Goal: Task Accomplishment & Management: Complete application form

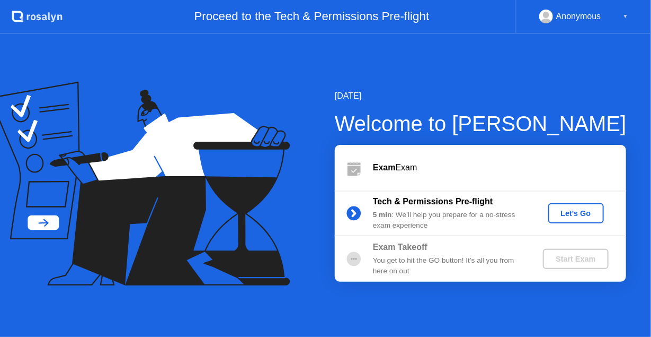
click at [570, 210] on div "Let's Go" at bounding box center [576, 213] width 47 height 8
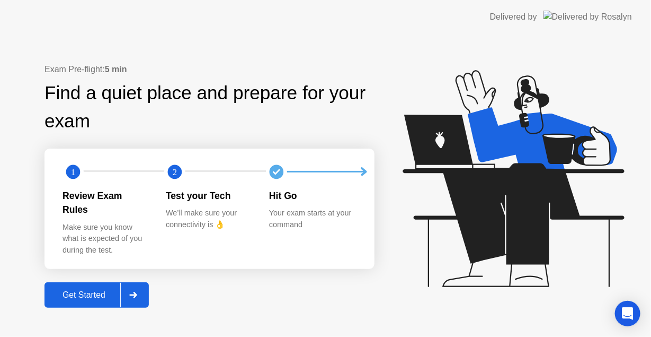
click at [78, 290] on div "Get Started" at bounding box center [84, 295] width 73 height 10
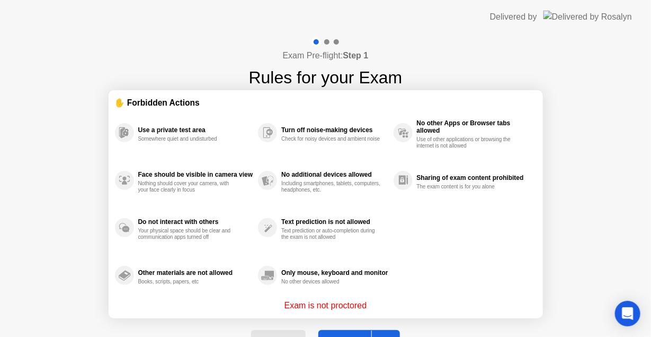
click at [350, 333] on button "Got it" at bounding box center [359, 342] width 82 height 25
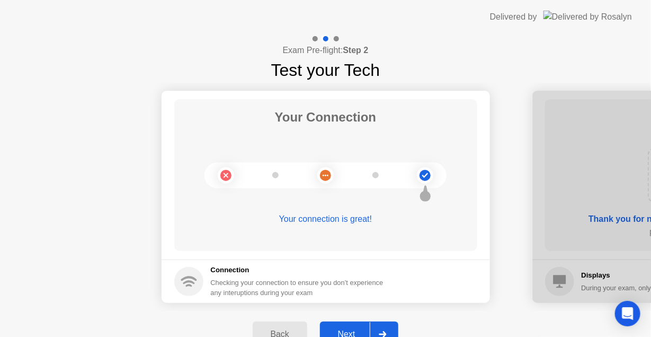
click at [346, 329] on div "Next" at bounding box center [346, 334] width 47 height 10
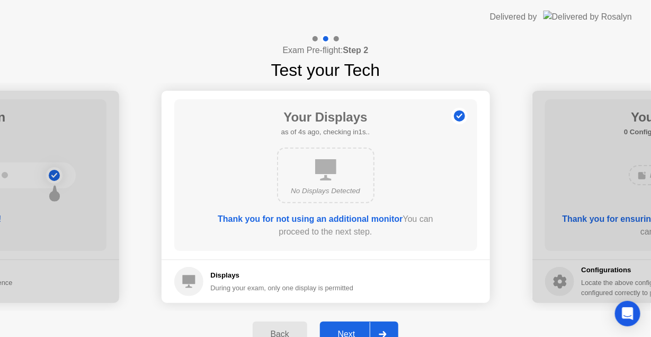
click at [348, 329] on div "Next" at bounding box center [346, 334] width 47 height 10
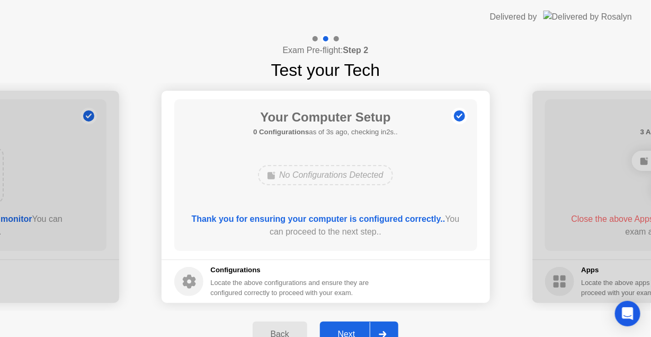
click at [348, 329] on div "Next" at bounding box center [346, 334] width 47 height 10
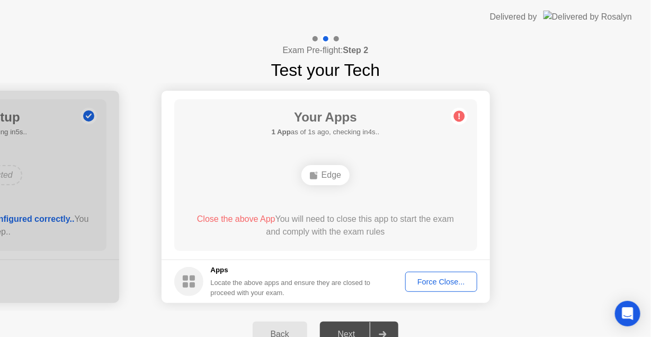
click at [428, 277] on div "Force Close..." at bounding box center [441, 281] width 65 height 8
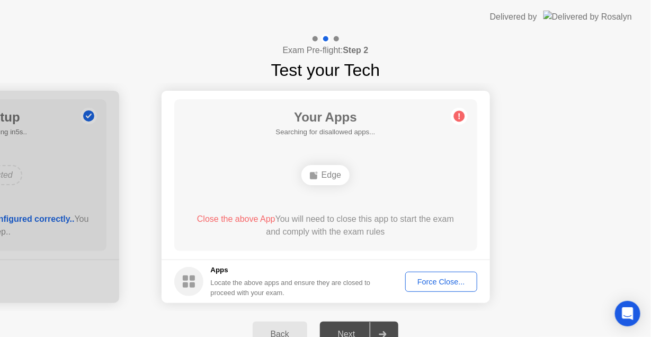
click at [429, 282] on div "Force Close..." at bounding box center [441, 281] width 65 height 8
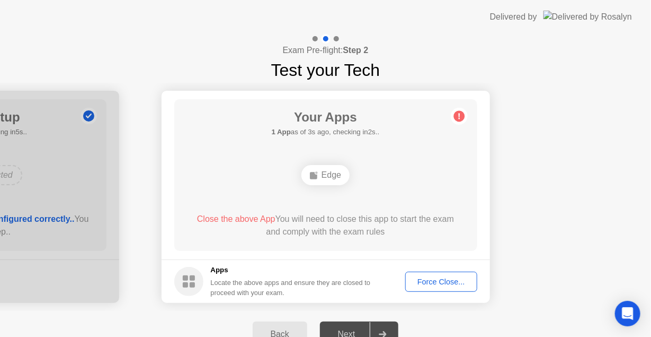
click at [331, 175] on div "Edge" at bounding box center [326, 175] width 48 height 20
click at [426, 280] on div "Force Close..." at bounding box center [441, 281] width 65 height 8
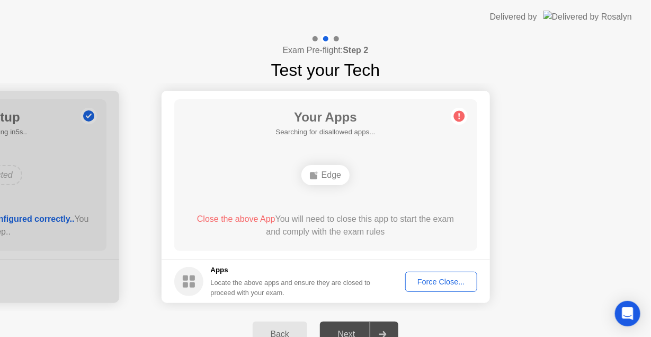
click at [431, 287] on button "Force Close..." at bounding box center [441, 281] width 72 height 20
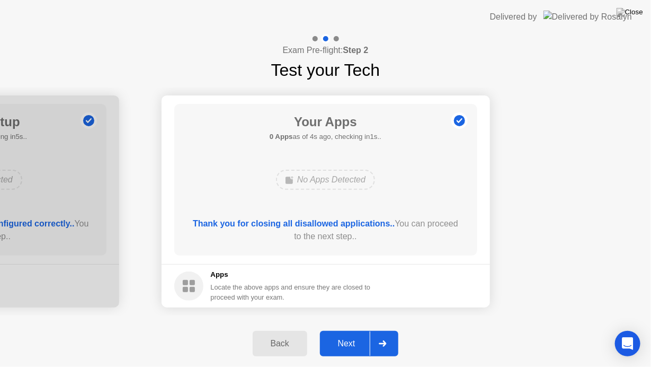
click at [348, 336] on div "Next" at bounding box center [346, 344] width 47 height 10
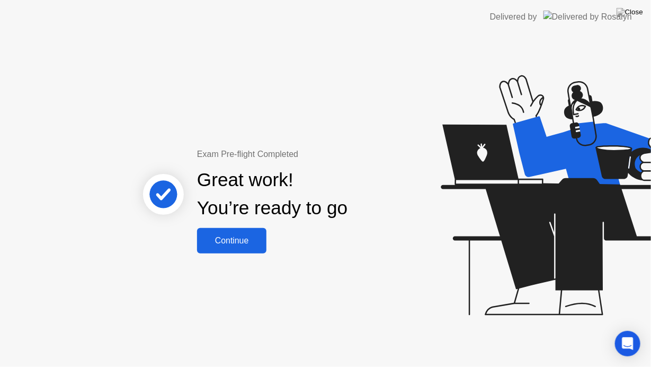
click at [232, 236] on div "Continue" at bounding box center [231, 241] width 63 height 10
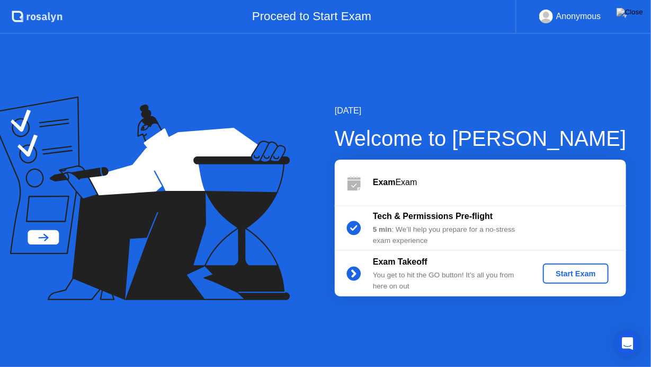
click at [570, 273] on div "Start Exam" at bounding box center [575, 273] width 57 height 8
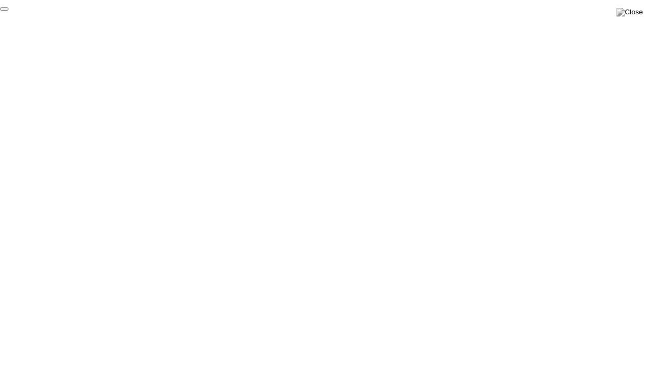
click div "End Proctoring Session"
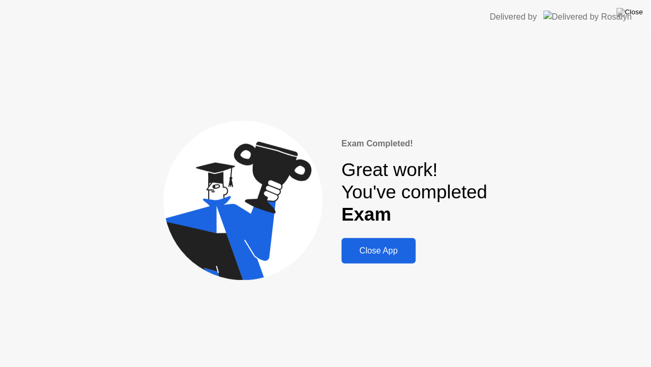
click at [376, 252] on div "Close App" at bounding box center [379, 251] width 68 height 10
